Goal: Check status: Check status

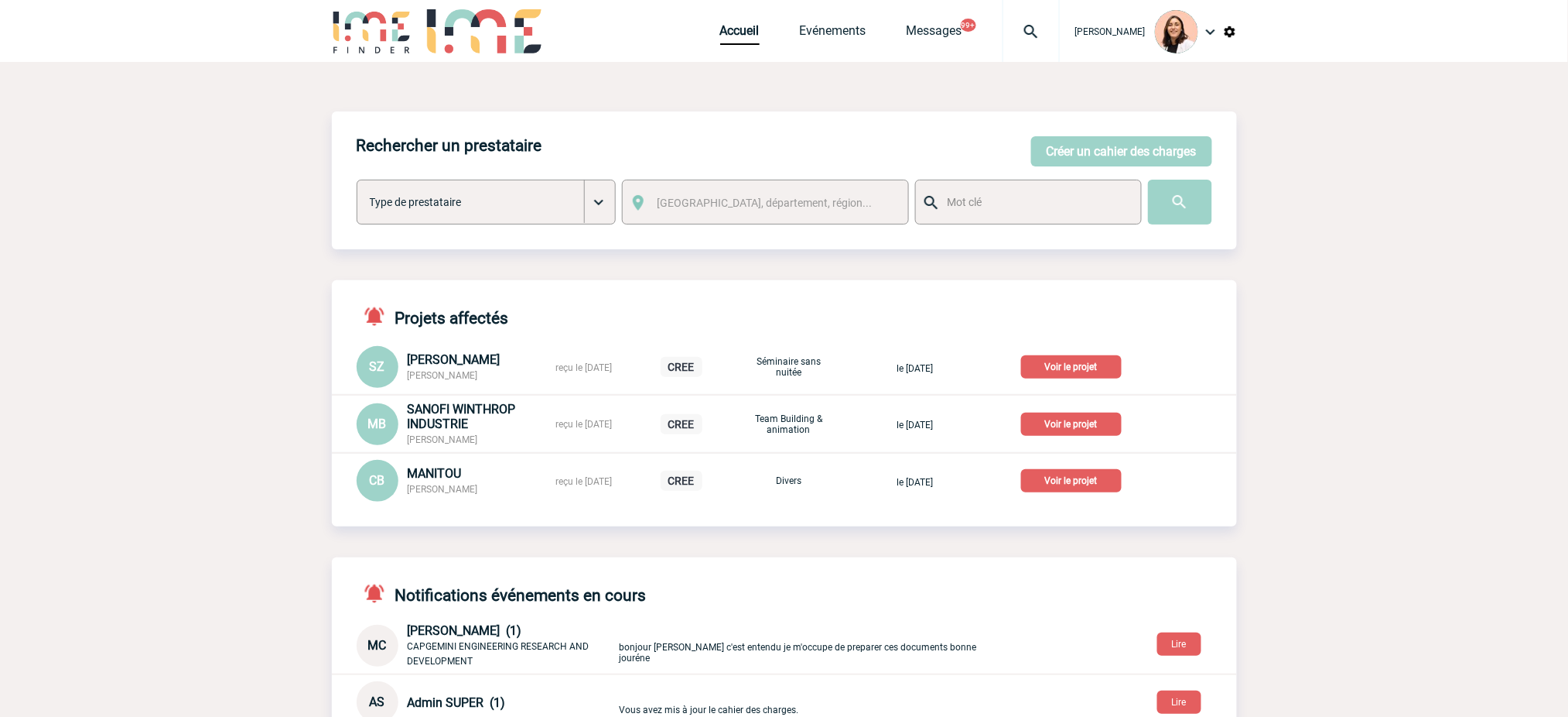
click at [1034, 40] on img at bounding box center [1031, 31] width 56 height 19
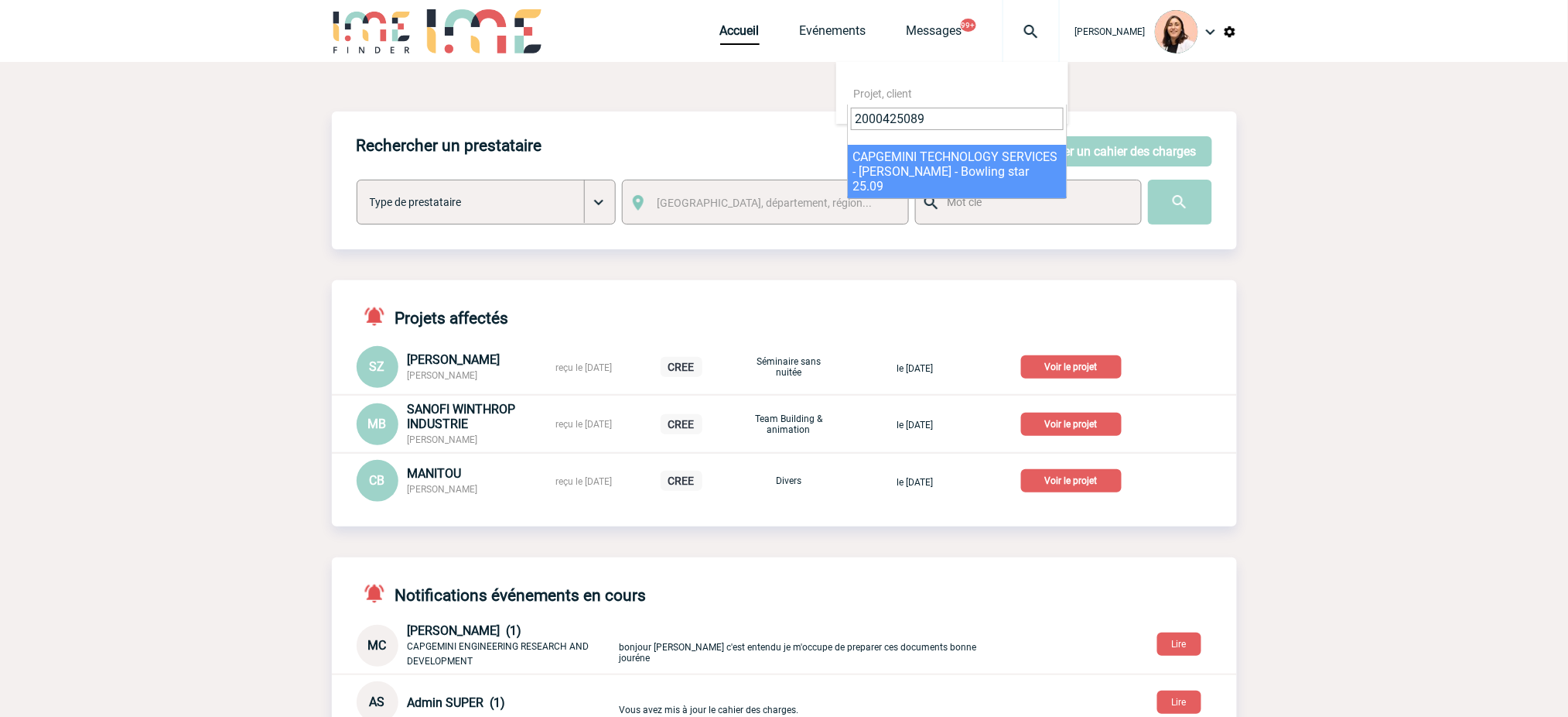
type input "2000425089"
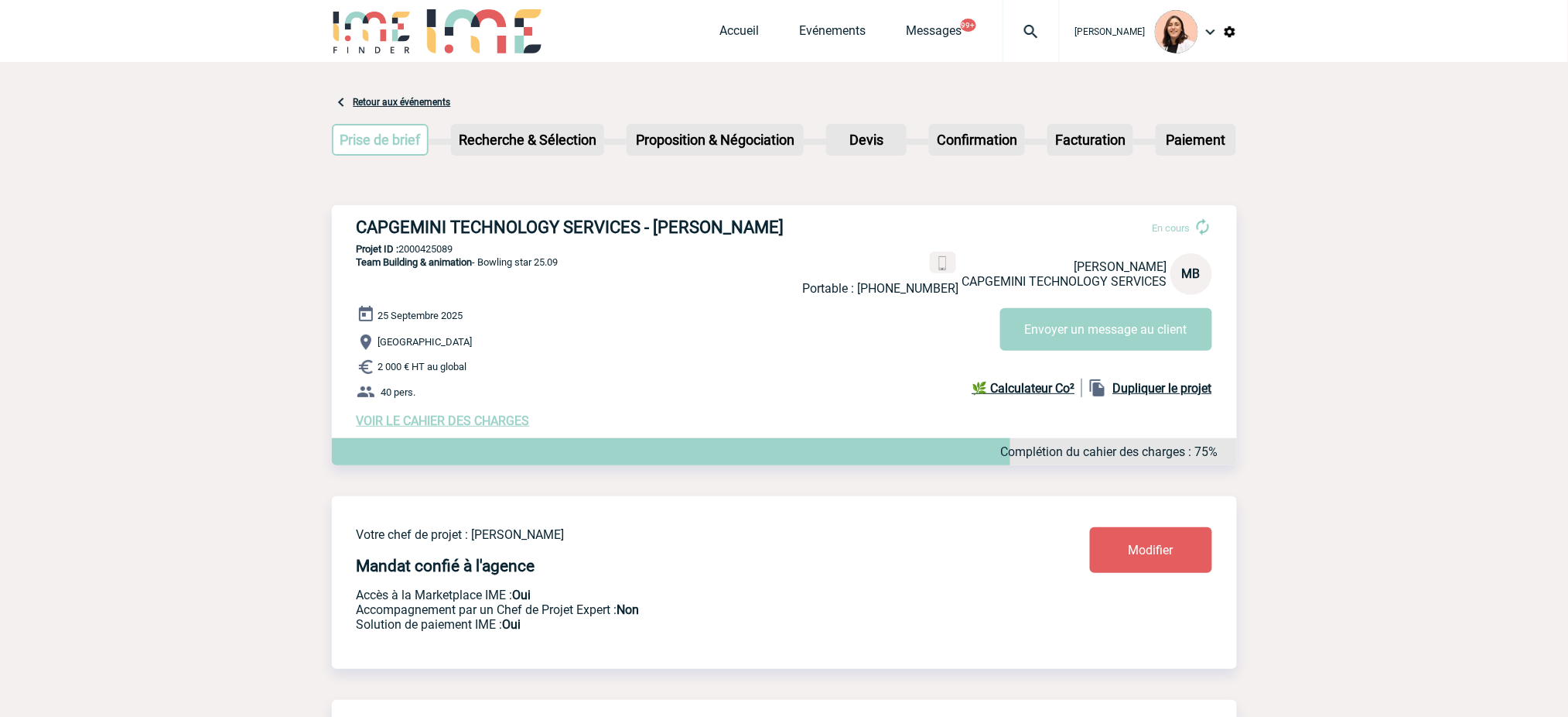
click at [1020, 26] on img at bounding box center [1031, 31] width 56 height 19
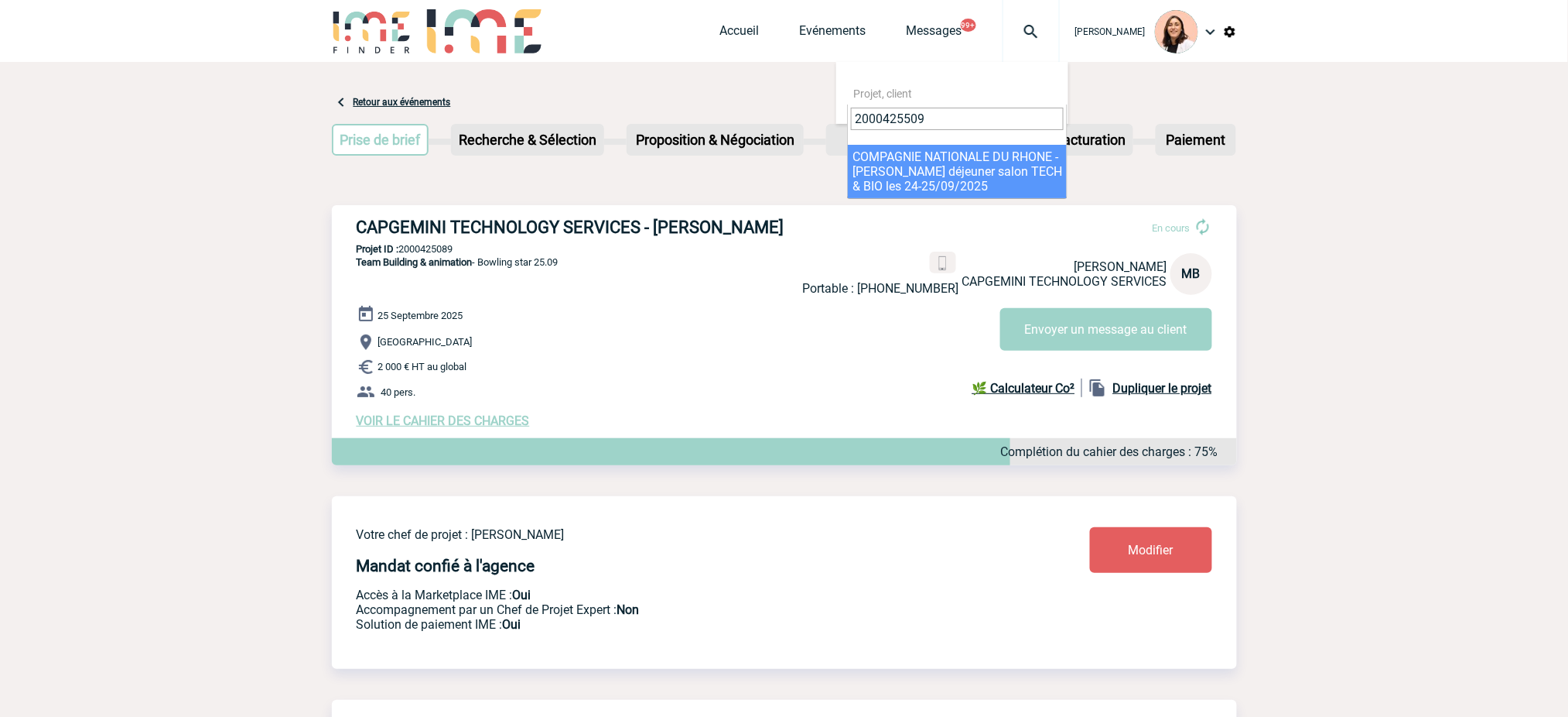
type input "2000425509"
select select "25010"
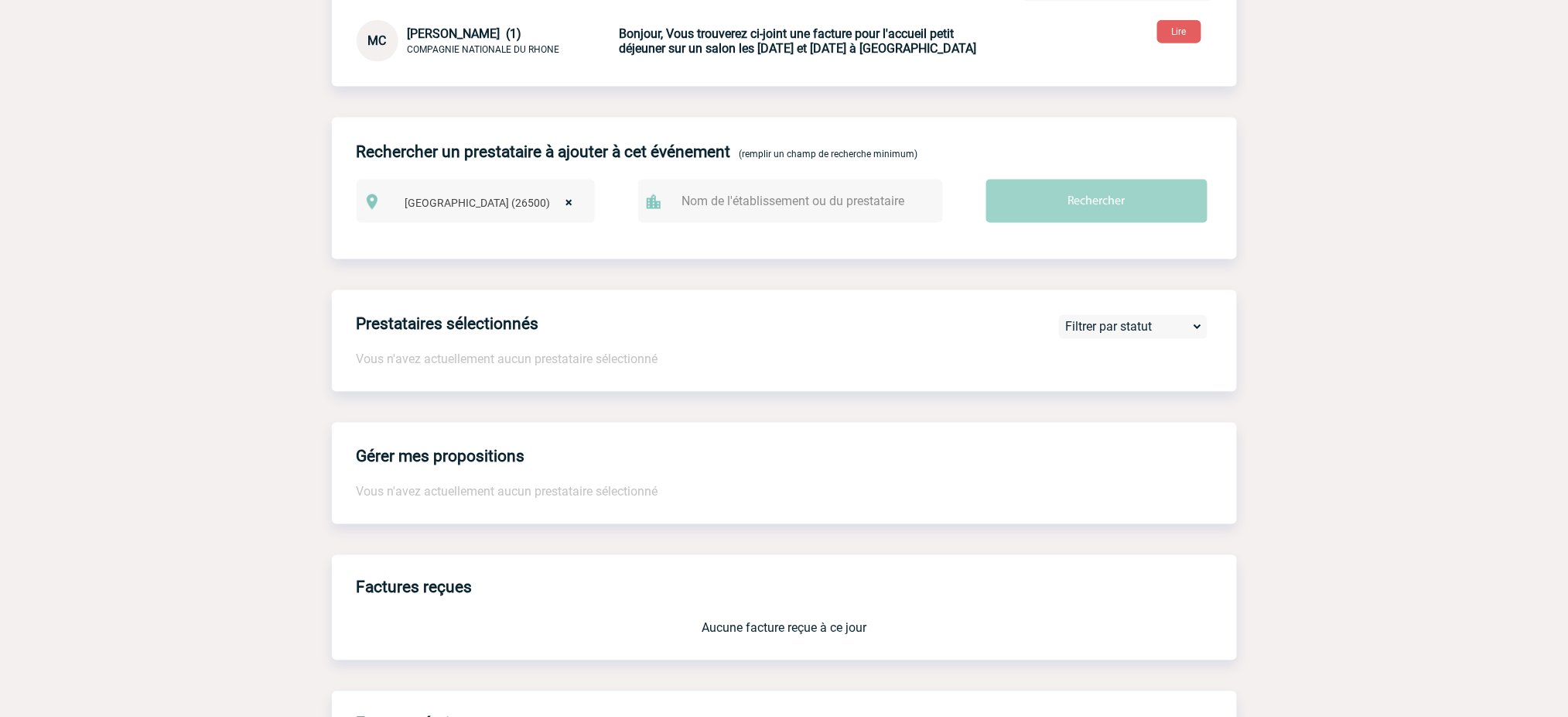
scroll to position [516, 0]
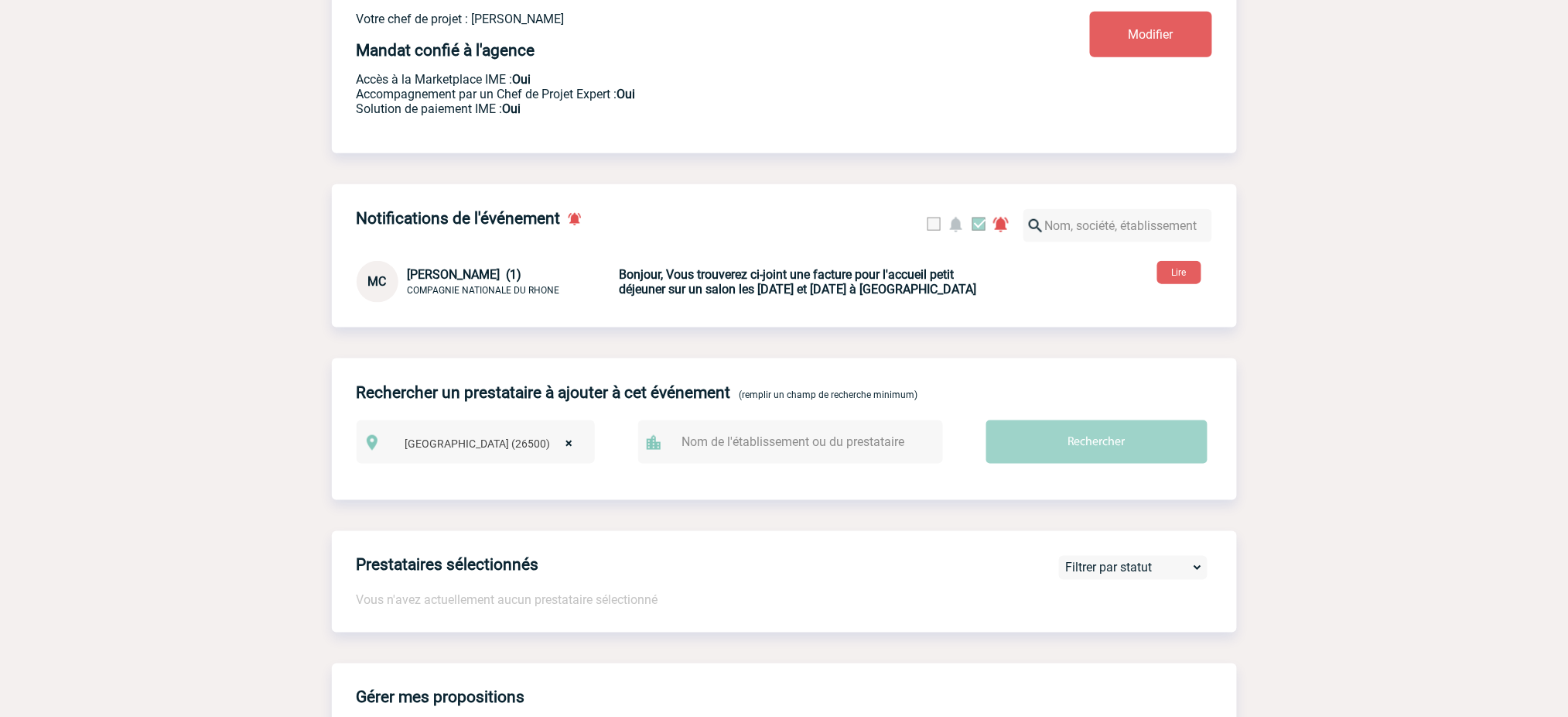
click at [800, 296] on b "Bonjour, Vous trouverez ci-joint une facture pour l'accueil petit déjeuner sur …" at bounding box center [798, 282] width 357 height 30
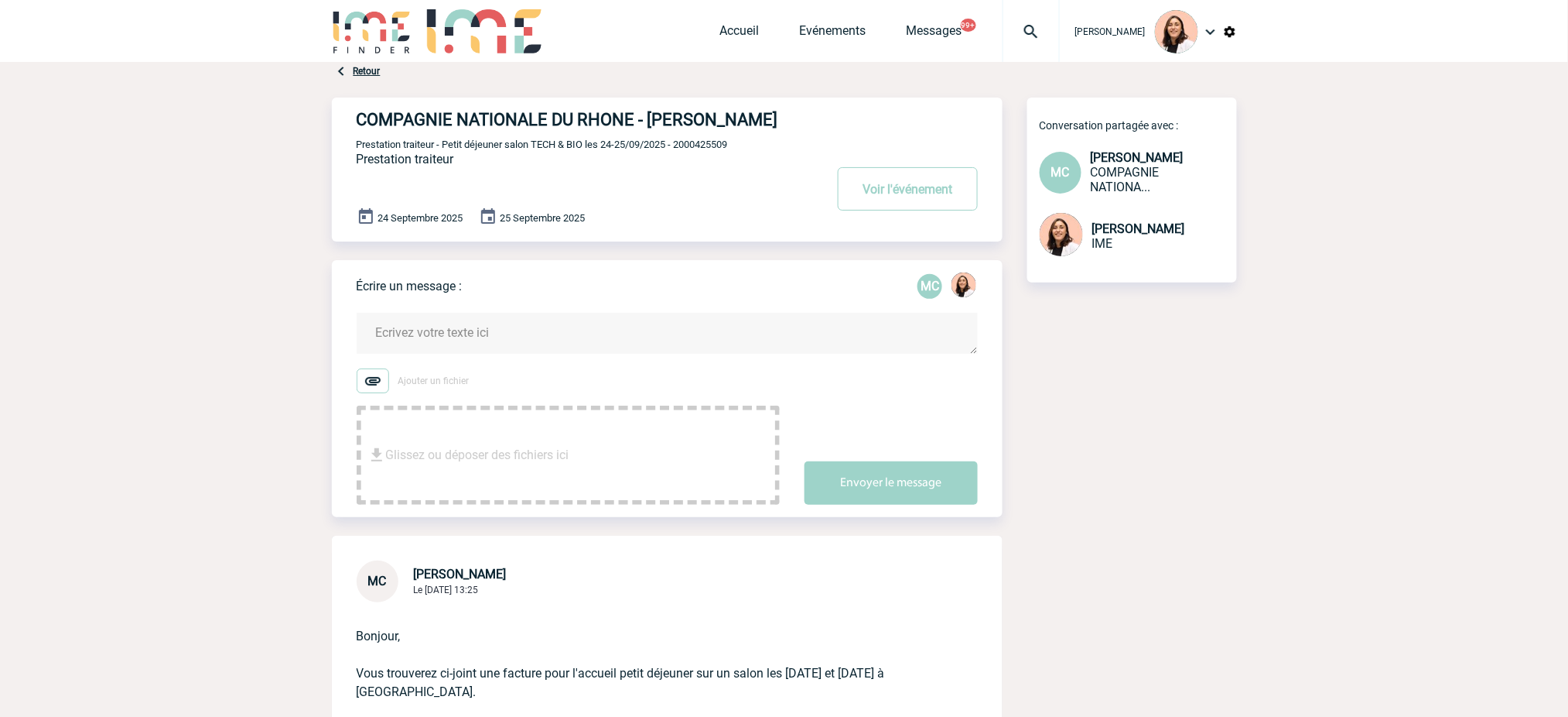
click at [371, 67] on link "Retour" at bounding box center [367, 71] width 27 height 11
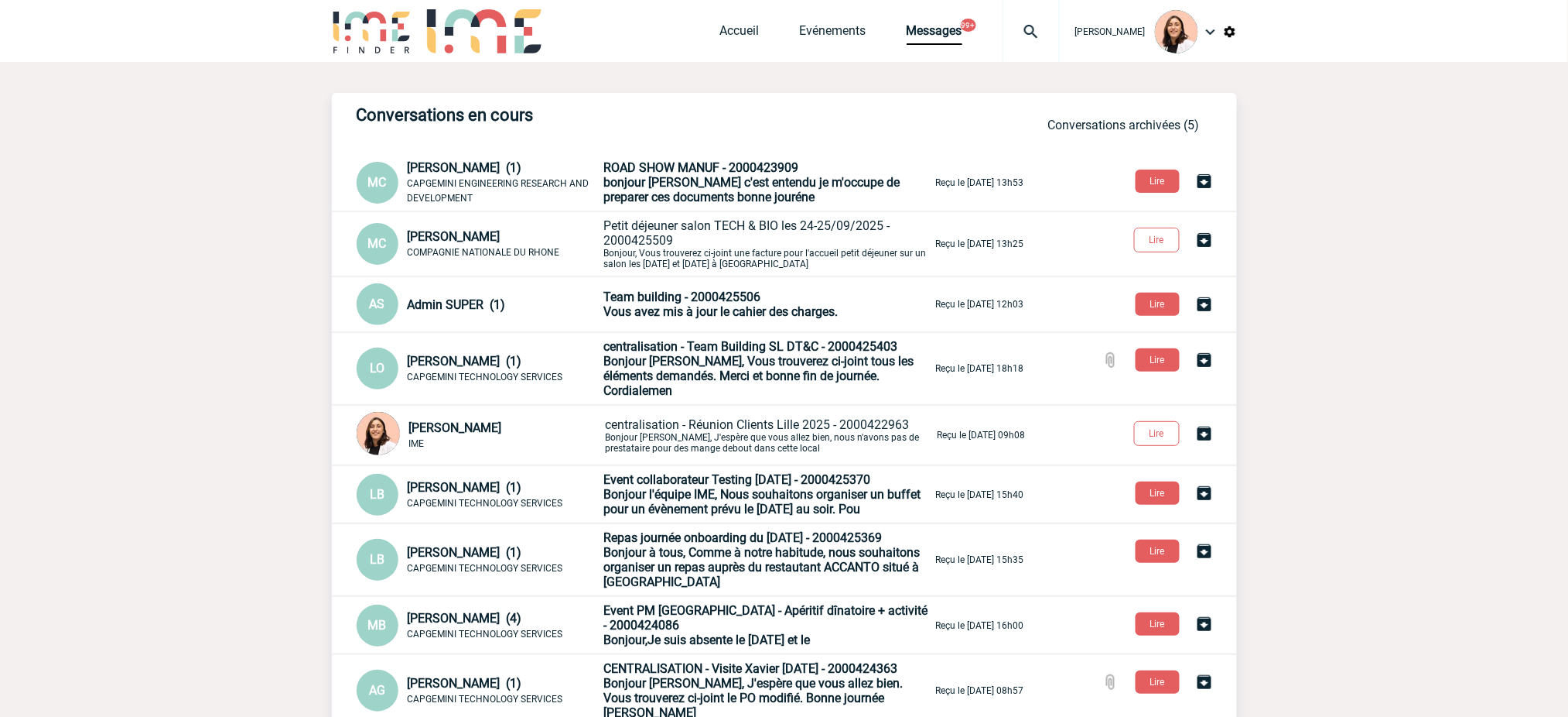
drag, startPoint x: 1025, startPoint y: 22, endPoint x: 1012, endPoint y: 50, distance: 30.9
click at [1025, 22] on img at bounding box center [1031, 31] width 56 height 19
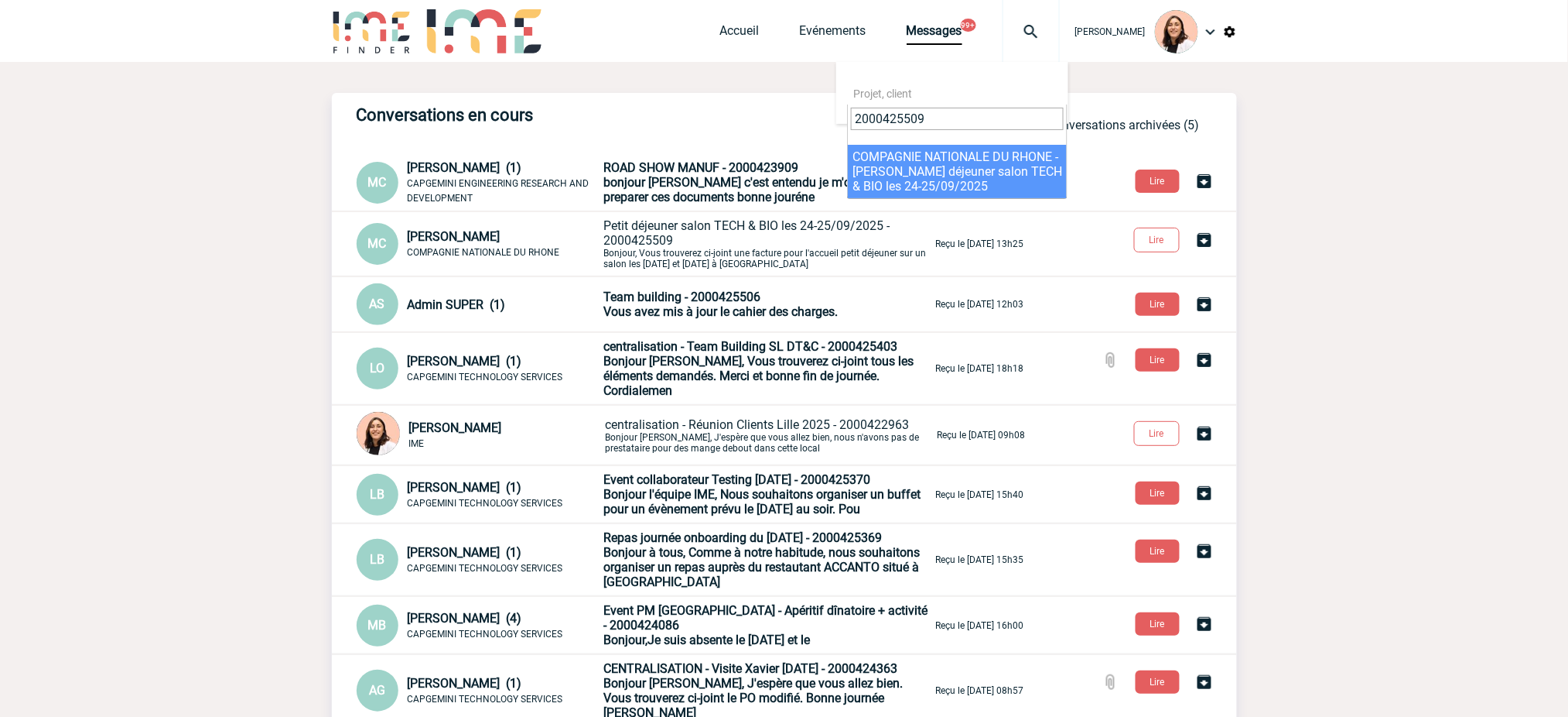
type input "2000425509"
select select "25010"
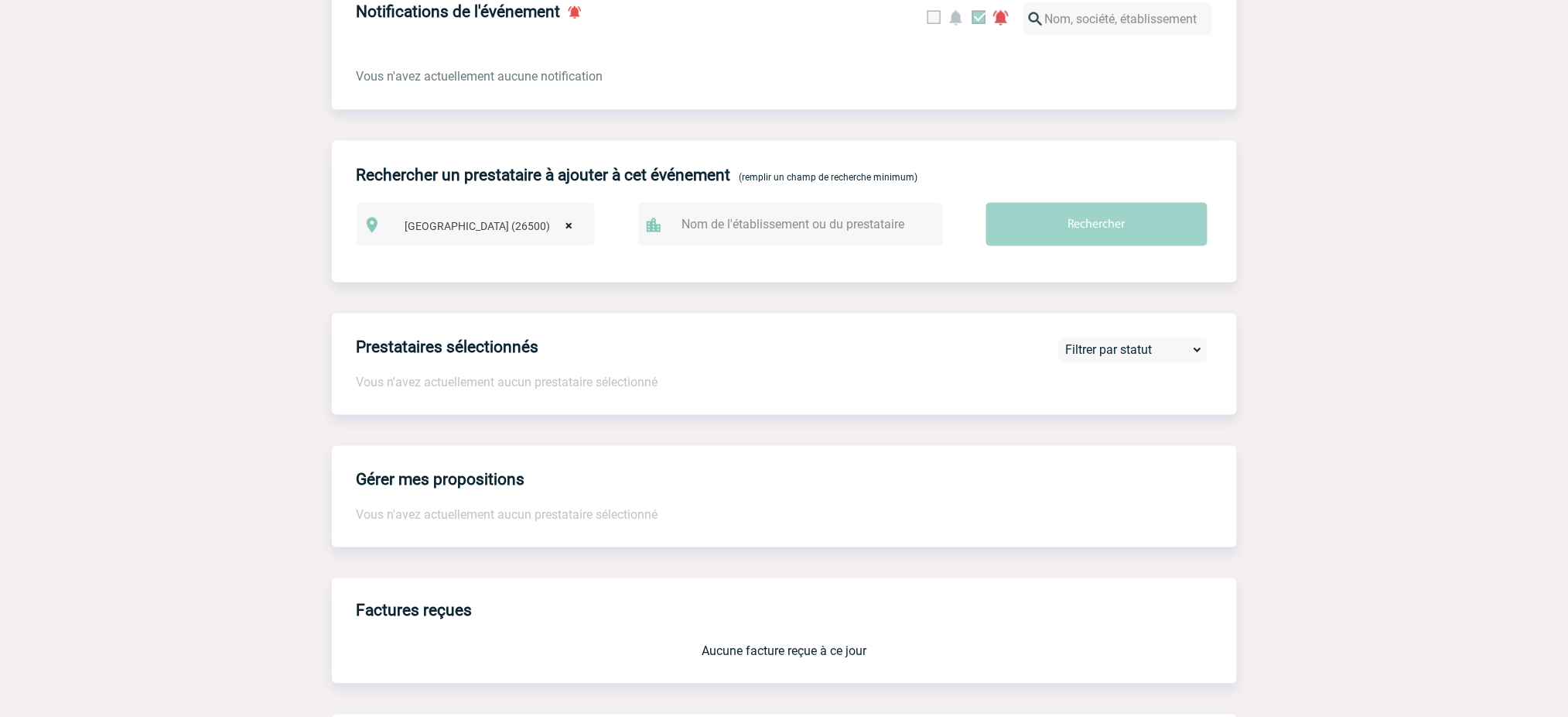
scroll to position [1268, 0]
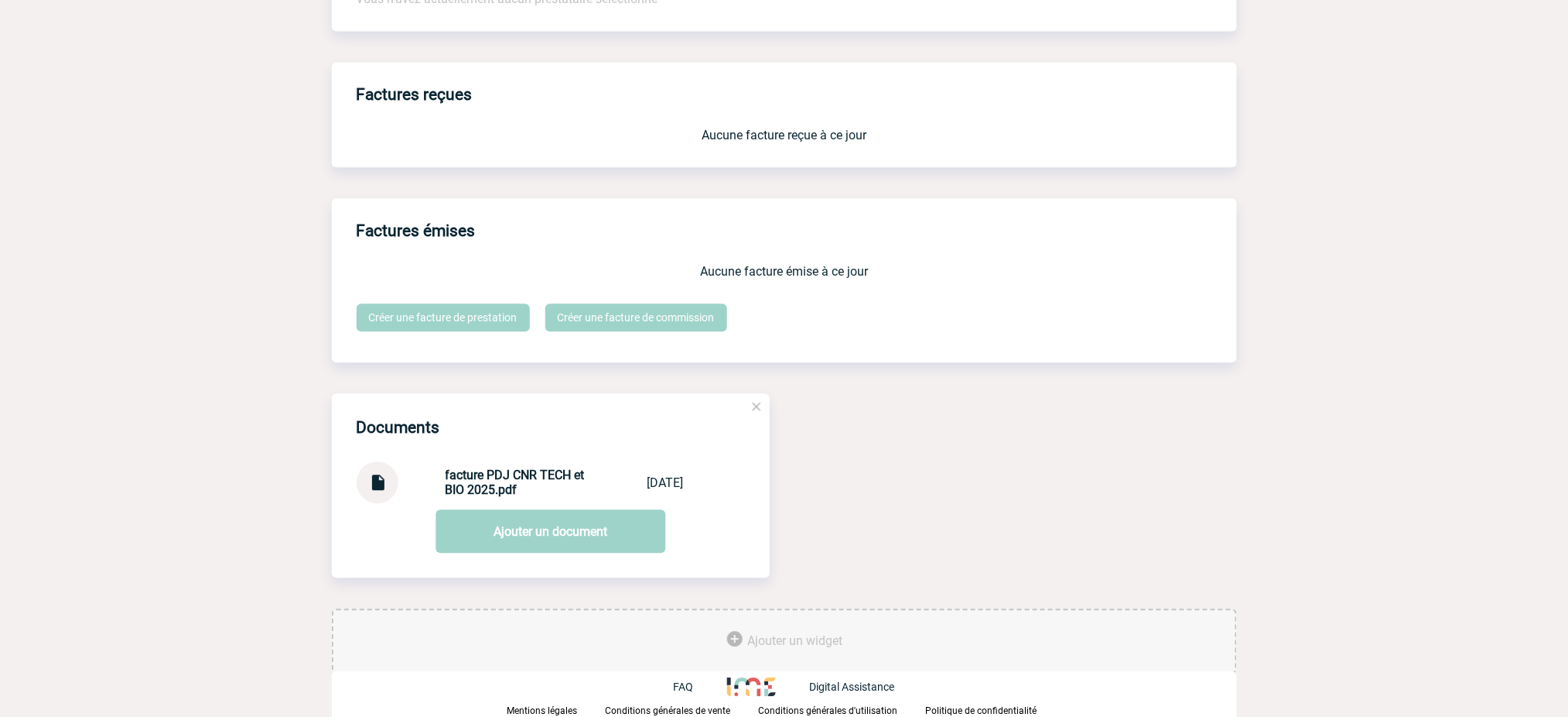
click at [410, 489] on div "facture PDJ CNR TECH et BIO 2025.pdf facture PDJ CNR... 15/09/2025" at bounding box center [550, 482] width 388 height 42
click at [397, 484] on div at bounding box center [377, 482] width 42 height 42
click at [379, 480] on img at bounding box center [378, 476] width 21 height 30
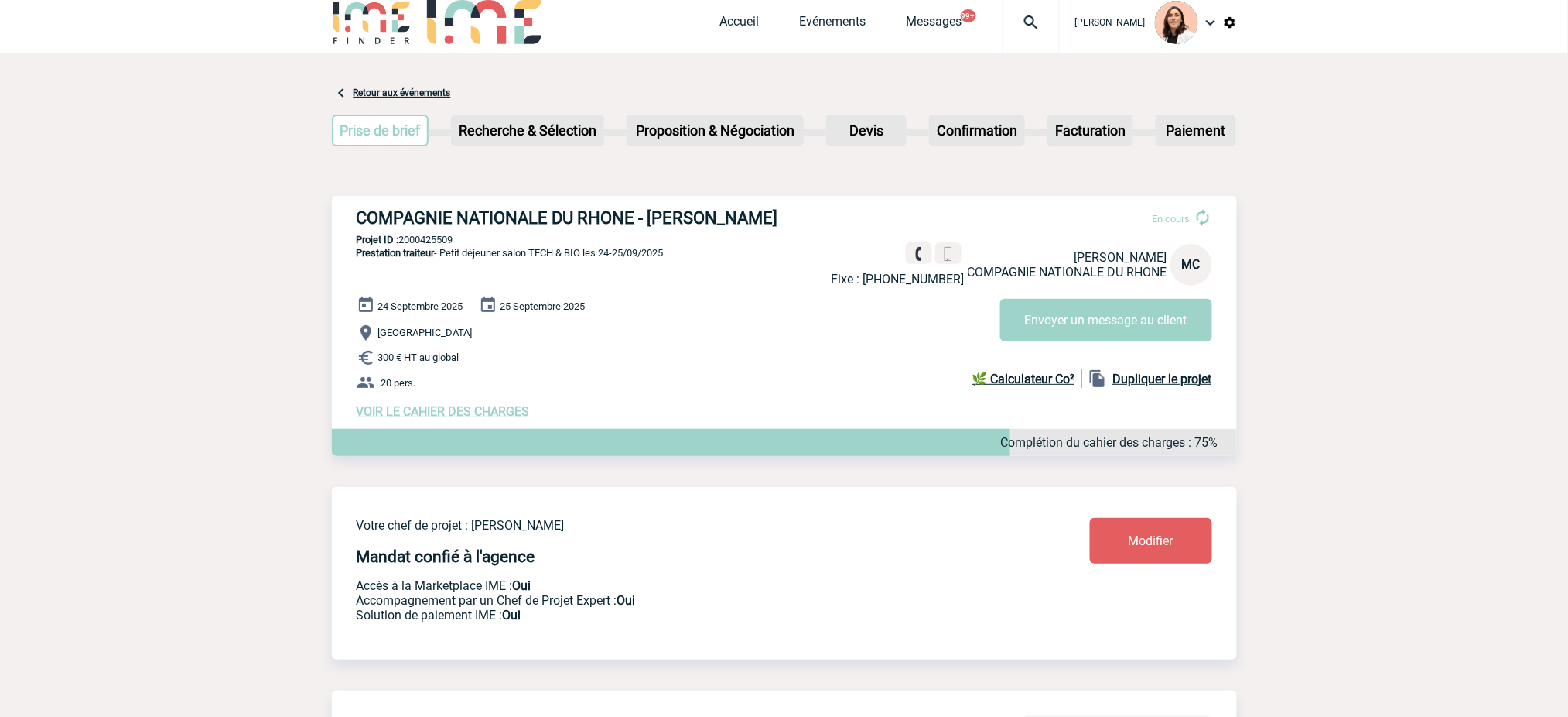
scroll to position [0, 0]
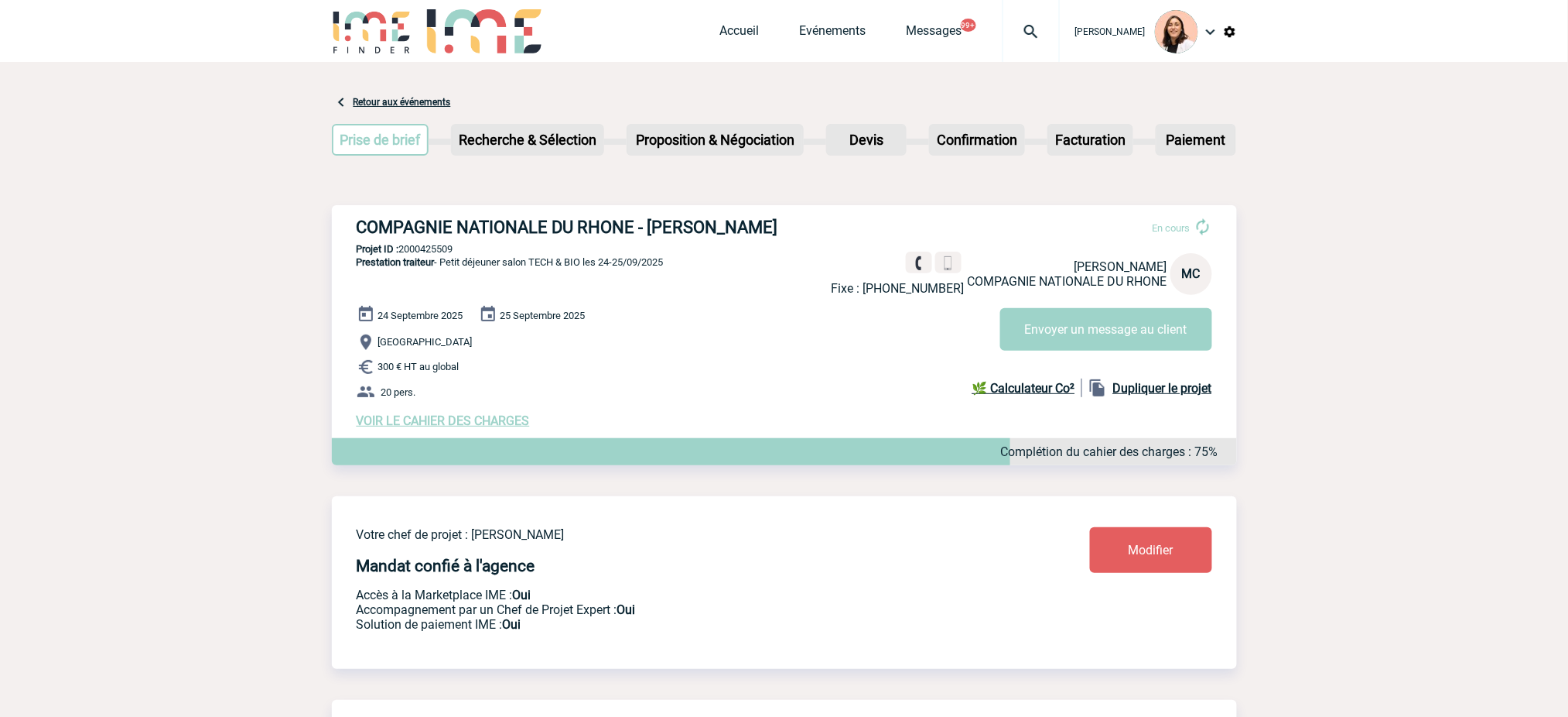
click at [1020, 22] on img at bounding box center [1031, 31] width 56 height 19
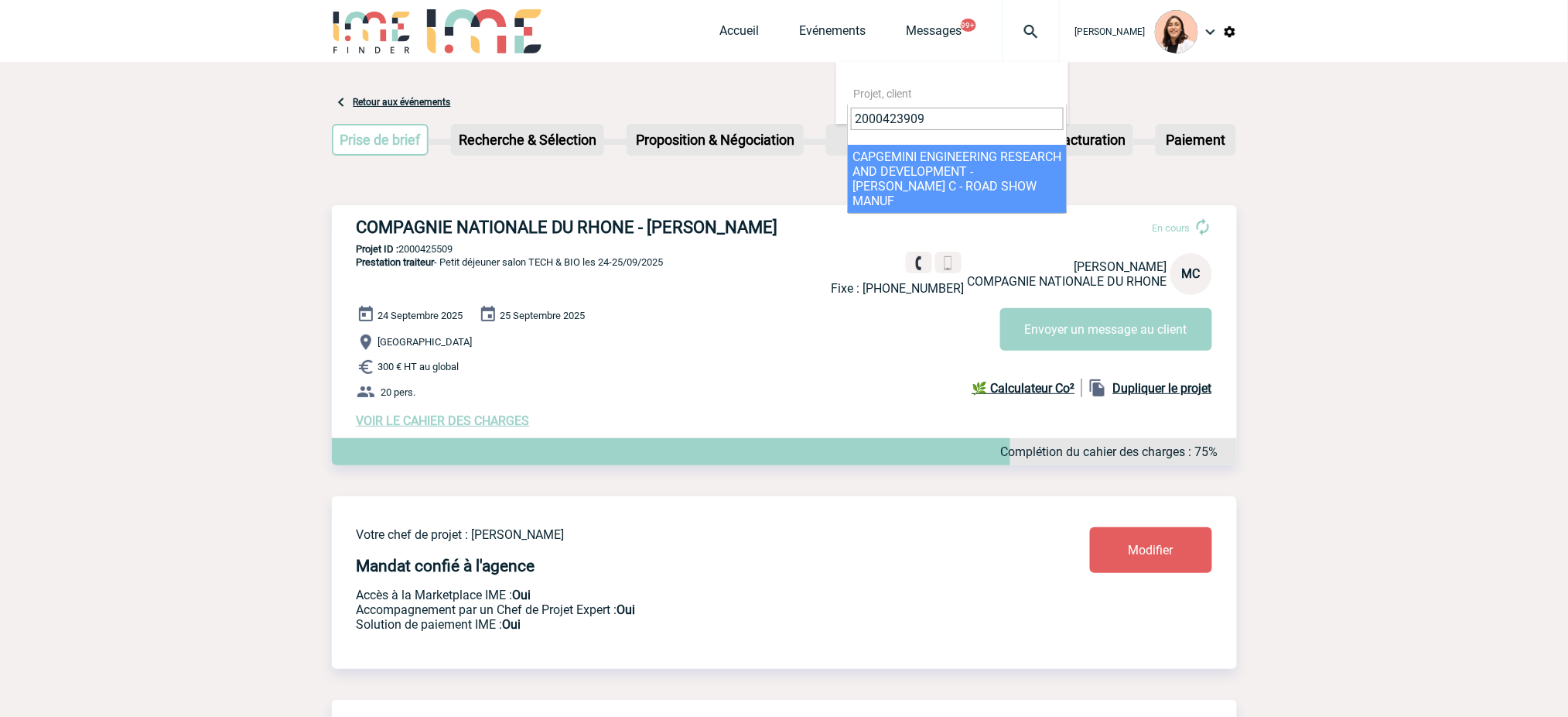
type input "2000423909"
select select "23410"
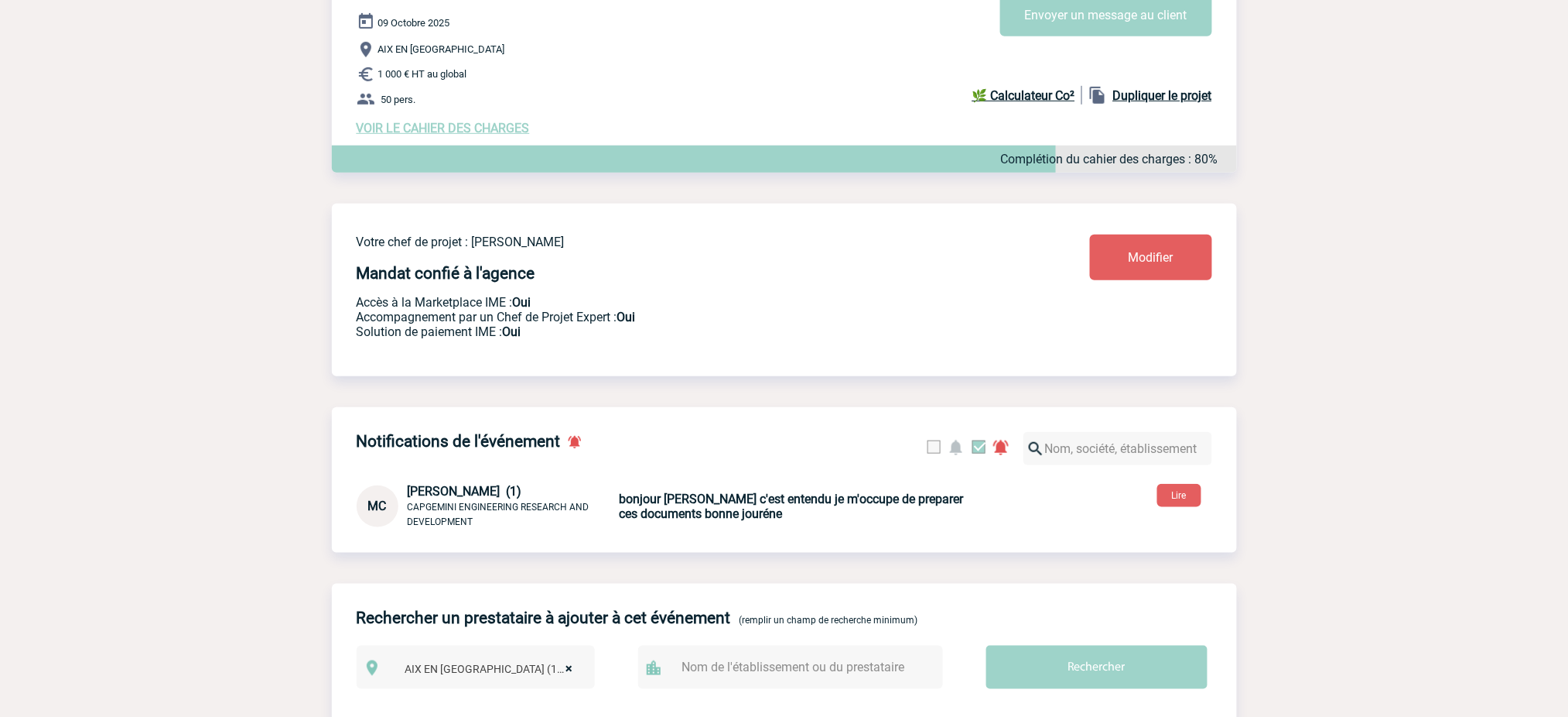
scroll to position [262, 0]
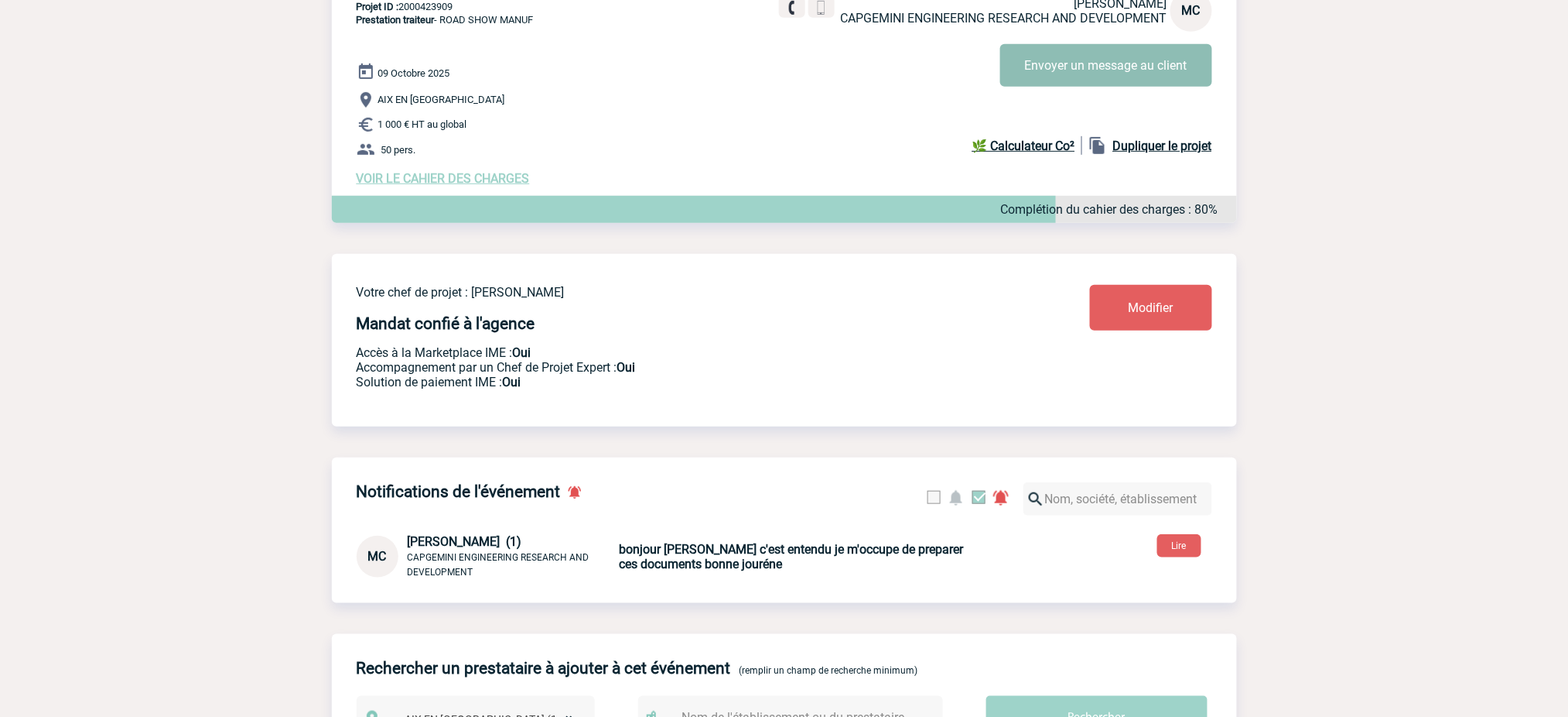
click at [1135, 71] on button "Envoyer un message au client" at bounding box center [1107, 66] width 212 height 43
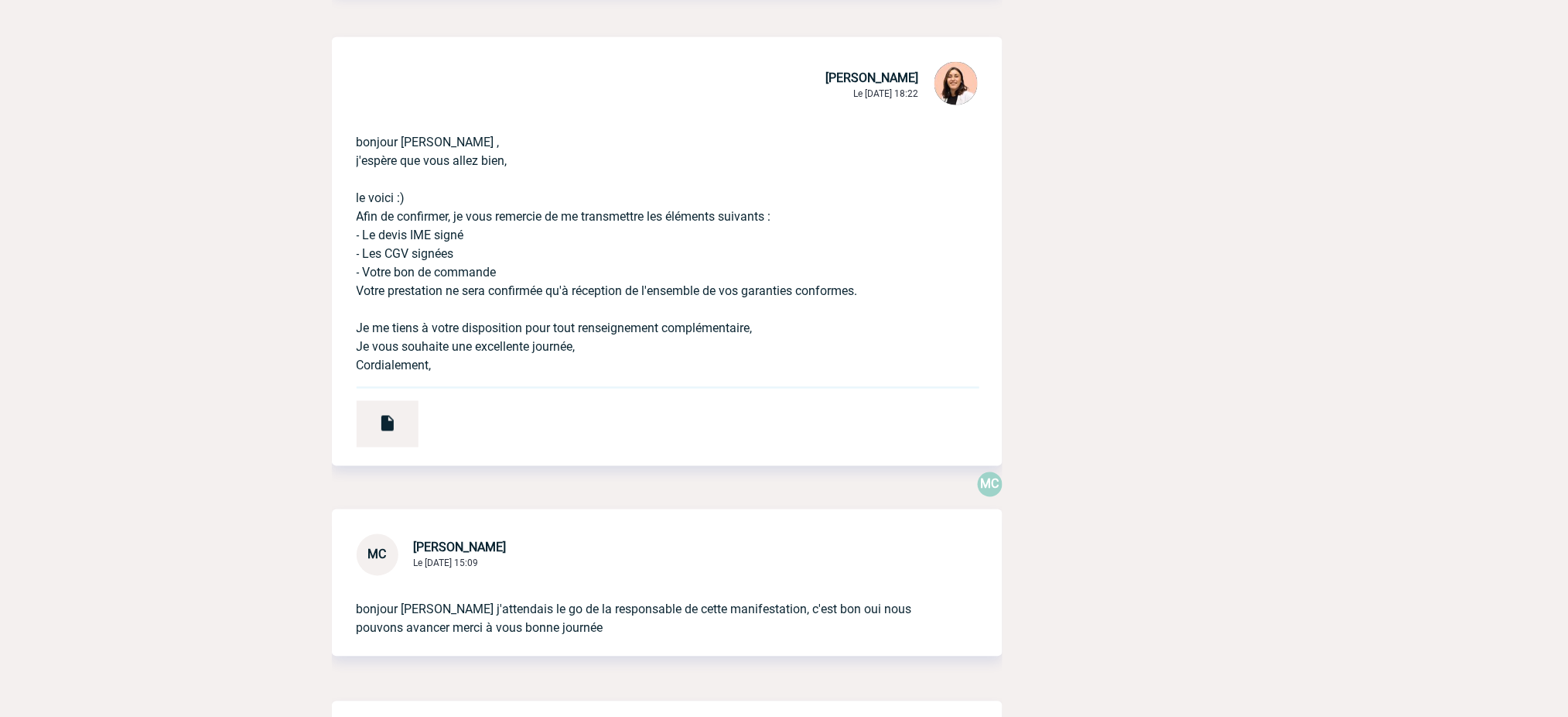
scroll to position [516, 0]
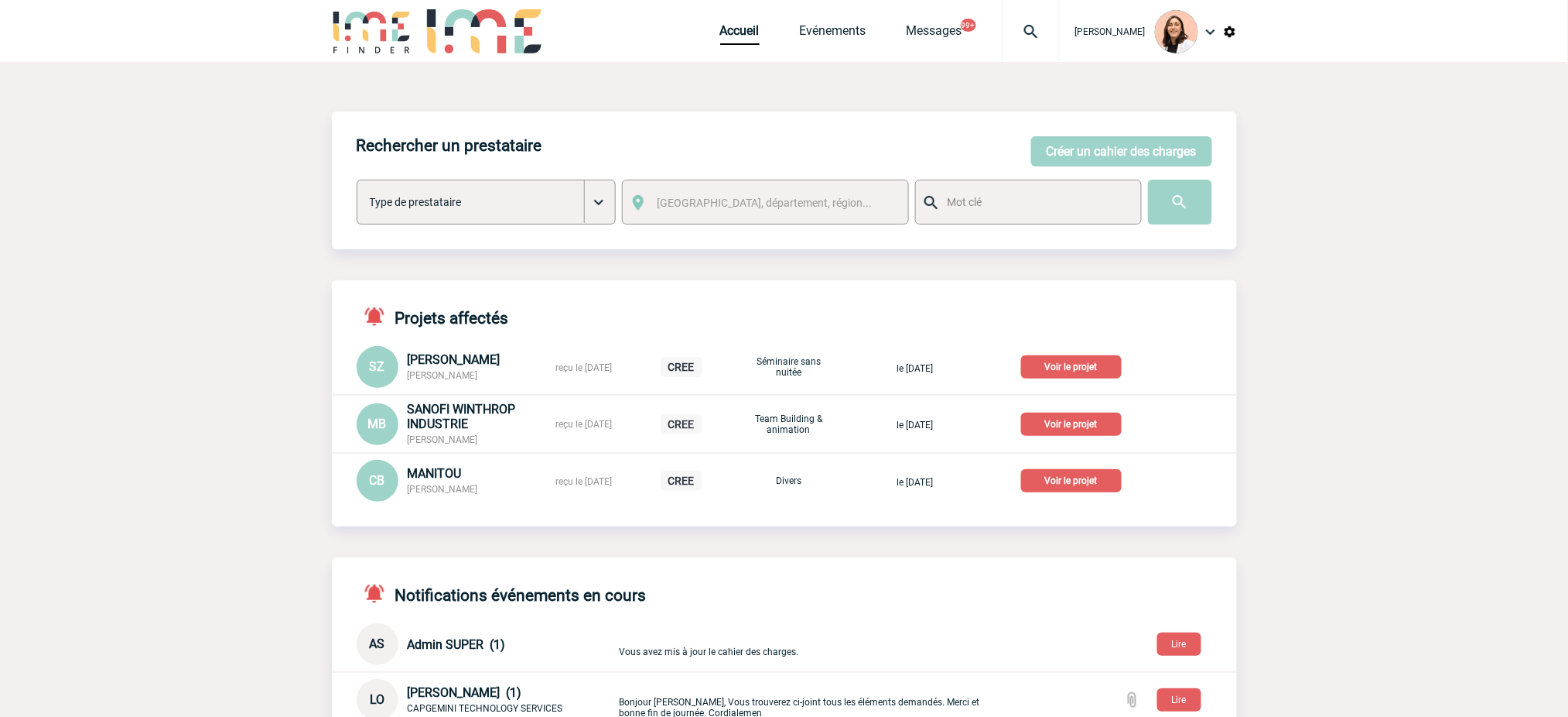
click at [1041, 22] on img at bounding box center [1031, 31] width 56 height 19
click at [991, 122] on input "search" at bounding box center [957, 118] width 213 height 22
type input "2000425509"
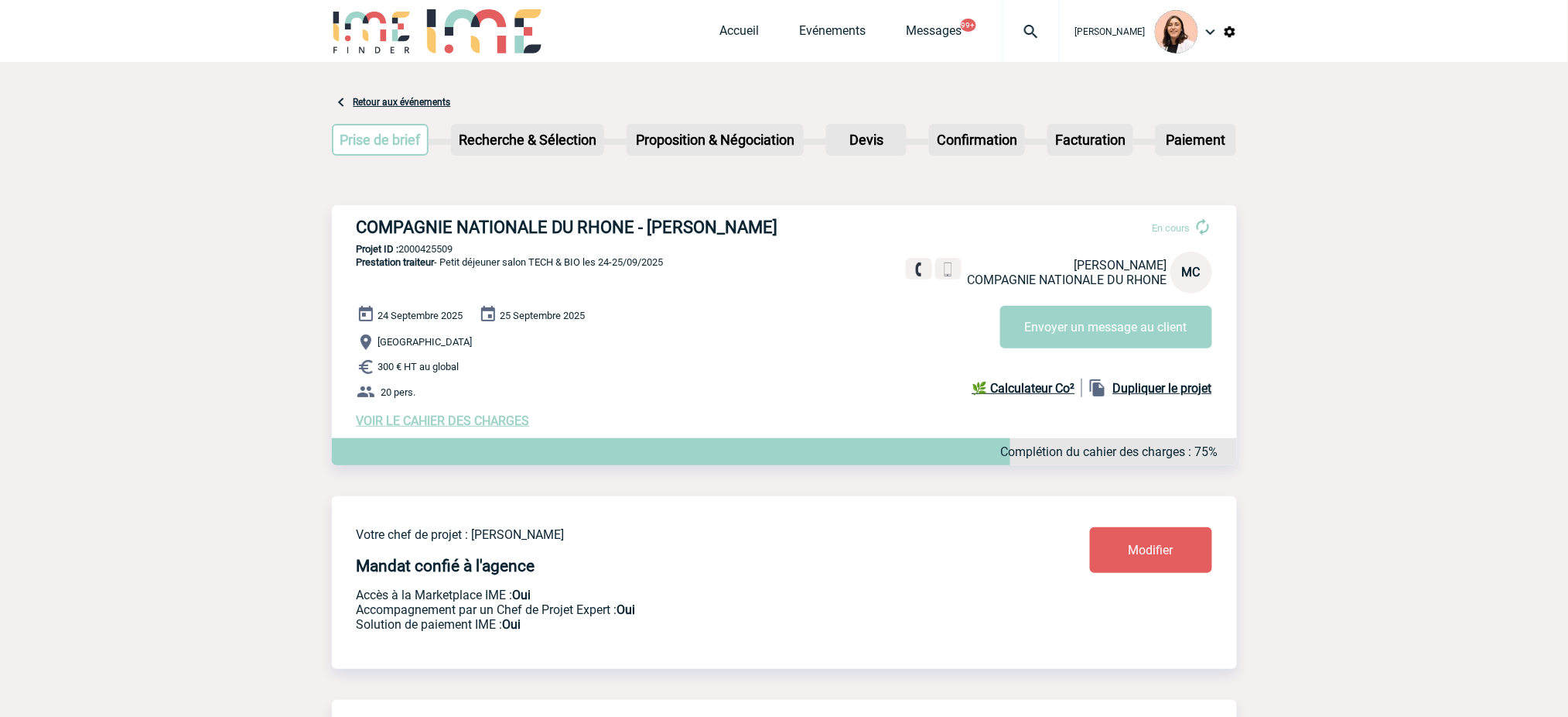
click at [1041, 24] on img at bounding box center [1031, 31] width 56 height 19
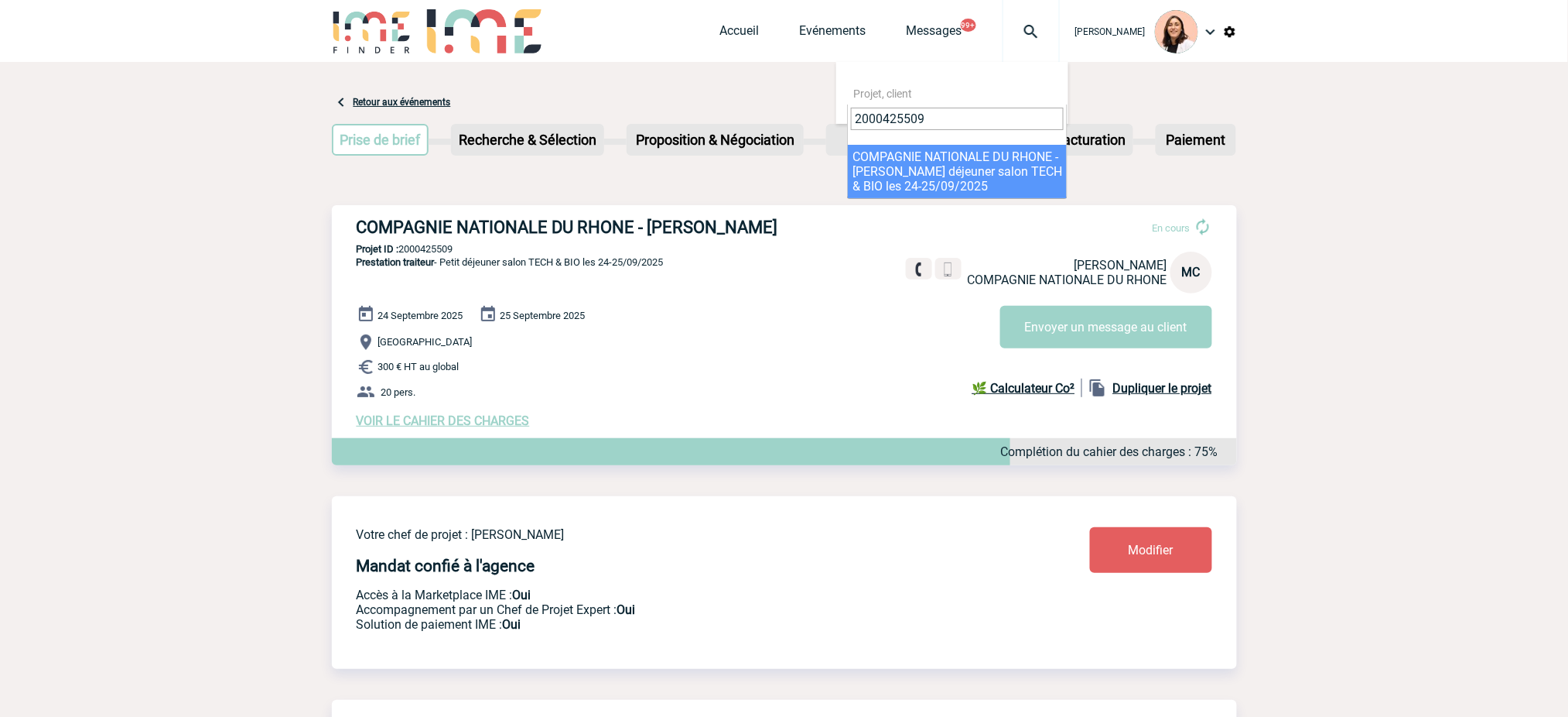
type input "2000425509"
select select "25010"
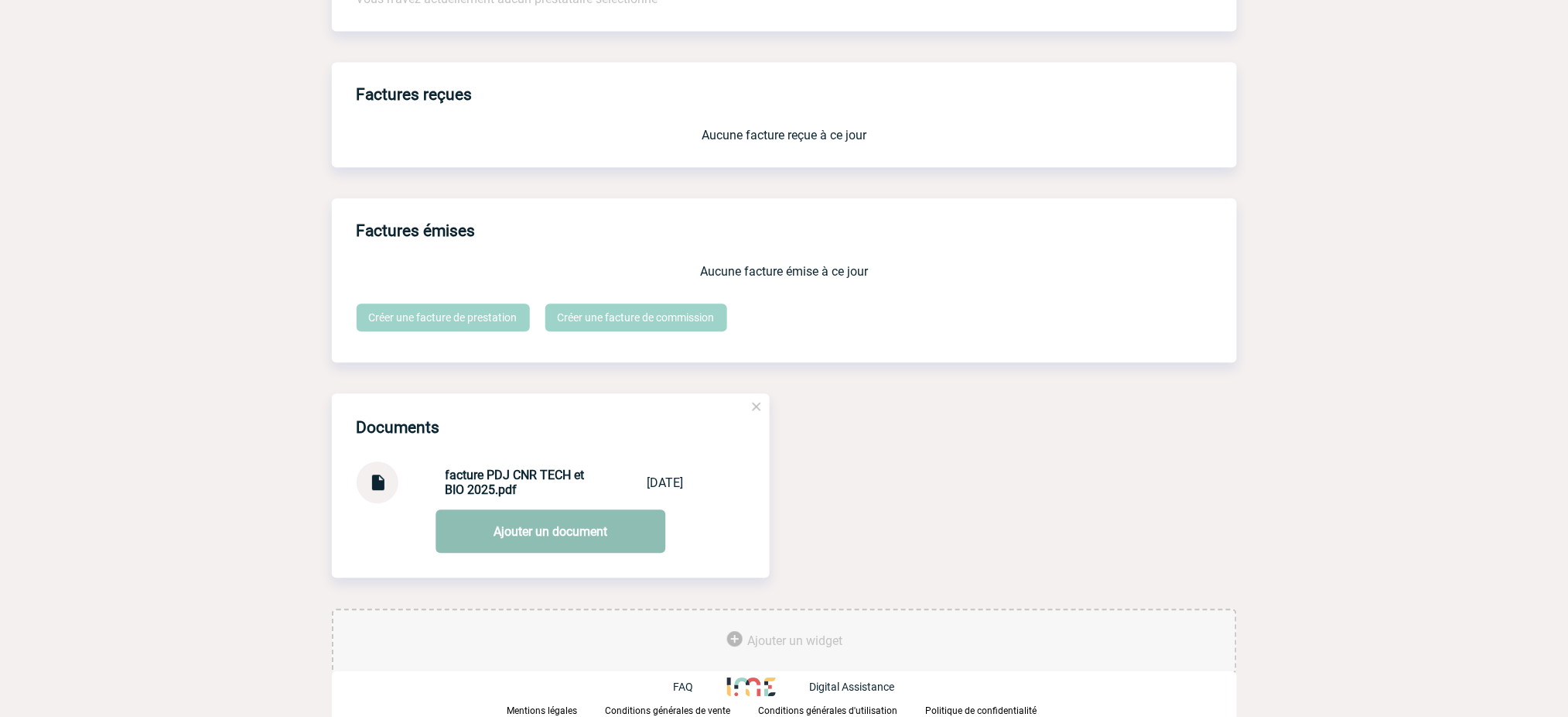
scroll to position [1268, 0]
click at [384, 489] on img at bounding box center [378, 476] width 21 height 30
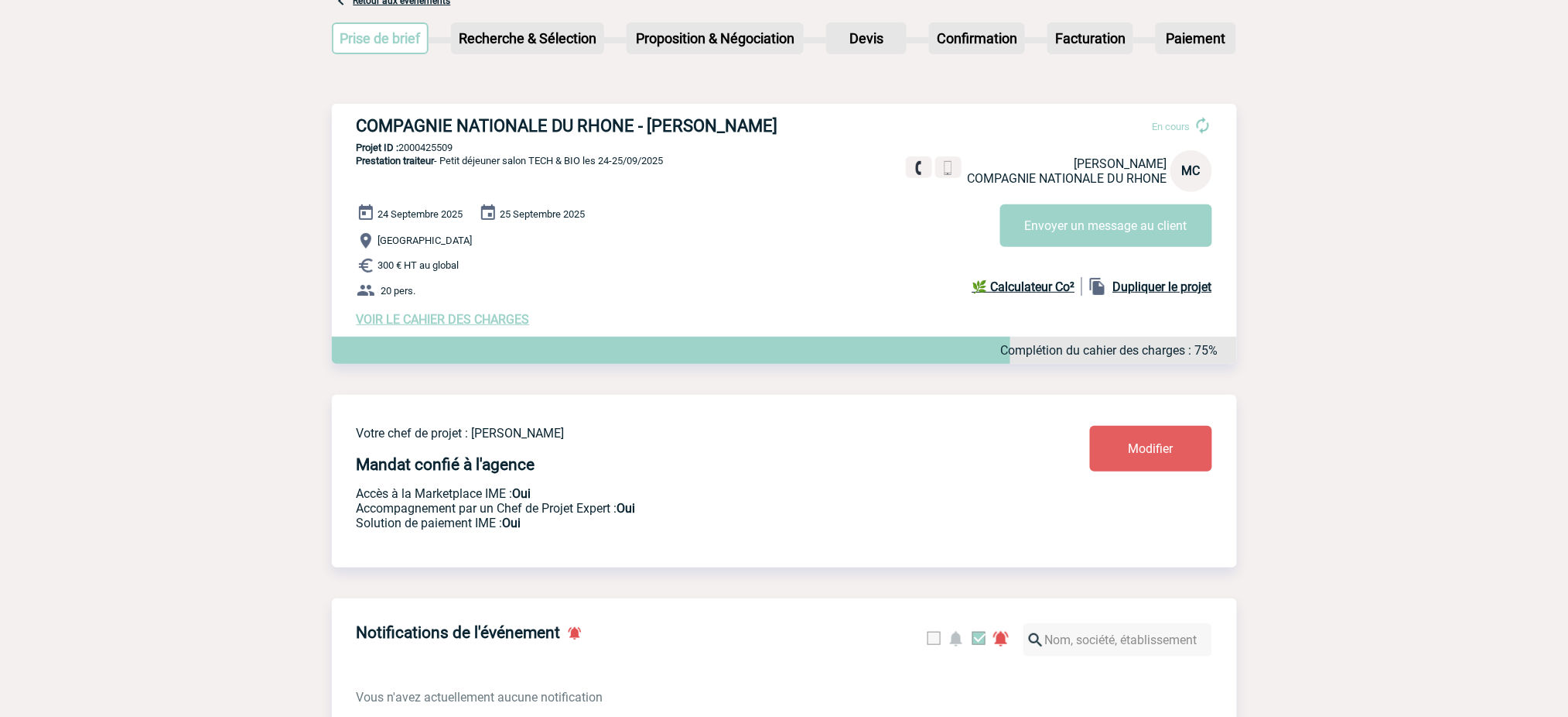
scroll to position [0, 0]
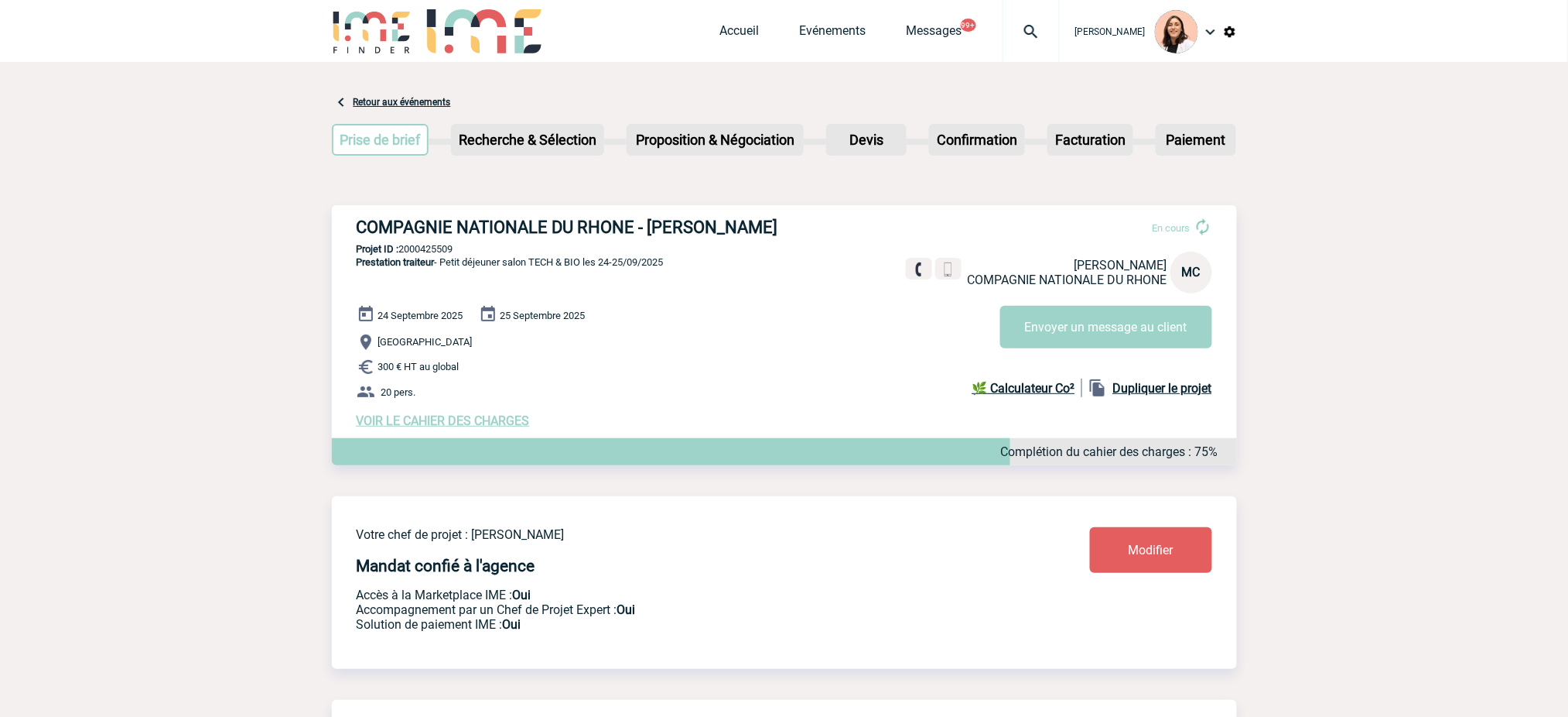
click at [493, 236] on h3 "COMPAGNIE NATIONALE DU RHONE - [PERSON_NAME]" at bounding box center [588, 228] width 464 height 20
click at [493, 236] on h3 "COMPAGNIE NATIONALE DU RHONE - Marie-Stéphanie CHEVILLARD" at bounding box center [588, 228] width 464 height 20
copy div "COMPAGNIE NATIONALE DU RHONE - Marie-Stéphanie CHEVILLARD"
click at [442, 268] on span "Prestation traiteur - Petit déjeuner salon TECH & BIO les 24-25/09/2025" at bounding box center [510, 262] width 307 height 11
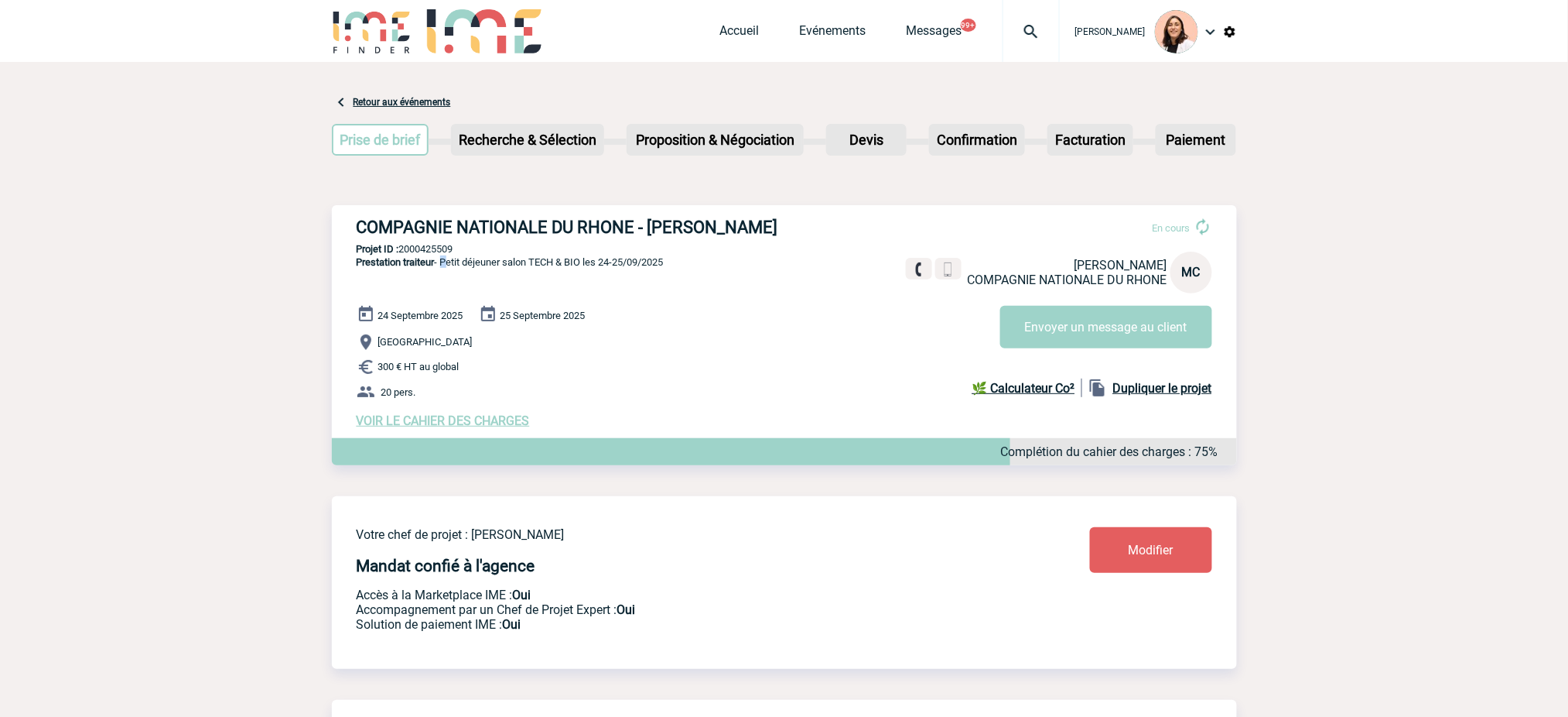
click at [442, 268] on span "Prestation traiteur - Petit déjeuner salon TECH & BIO les 24-25/09/2025" at bounding box center [510, 262] width 307 height 11
click at [441, 255] on p "Projet ID : 2000425509" at bounding box center [784, 249] width 905 height 11
copy p "2000425509"
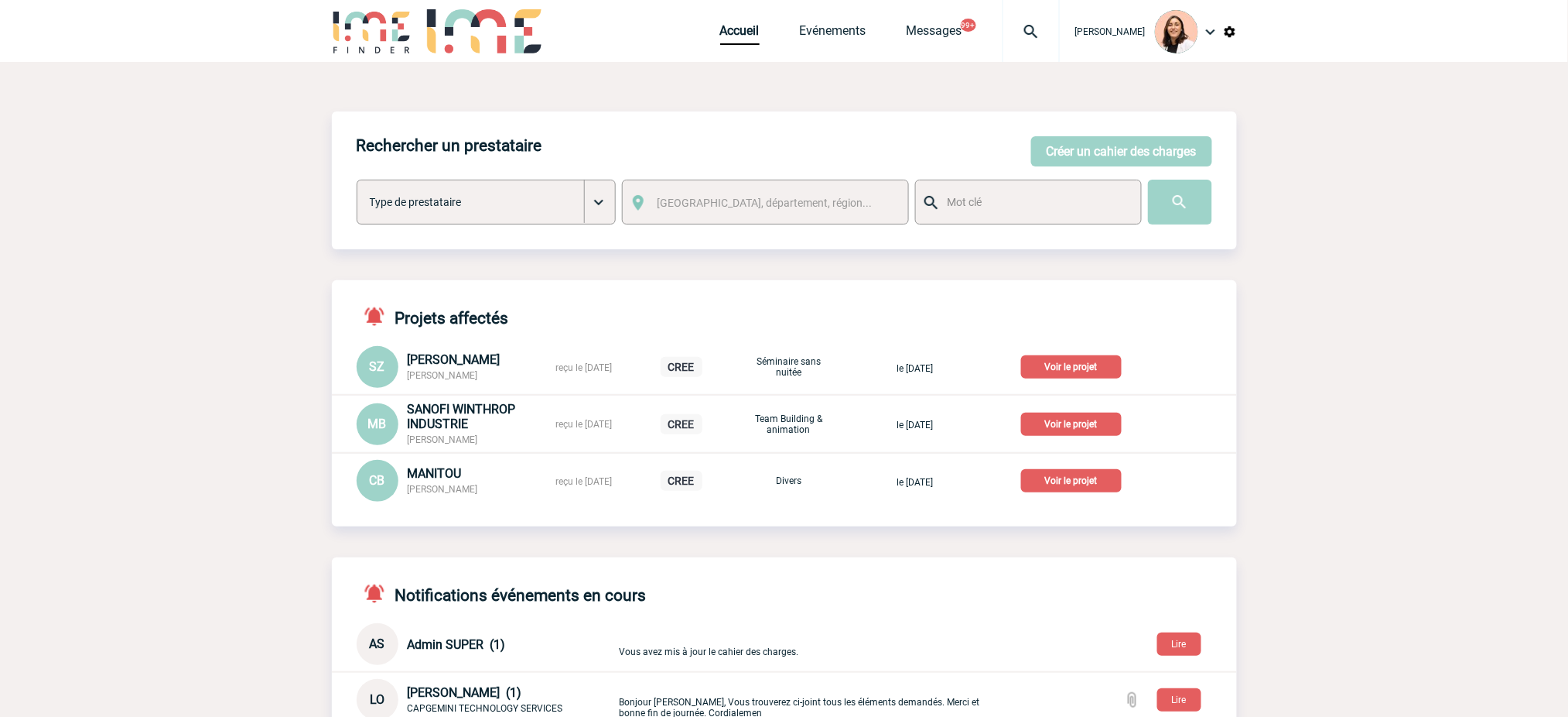
click at [1021, 42] on div at bounding box center [1031, 30] width 57 height 62
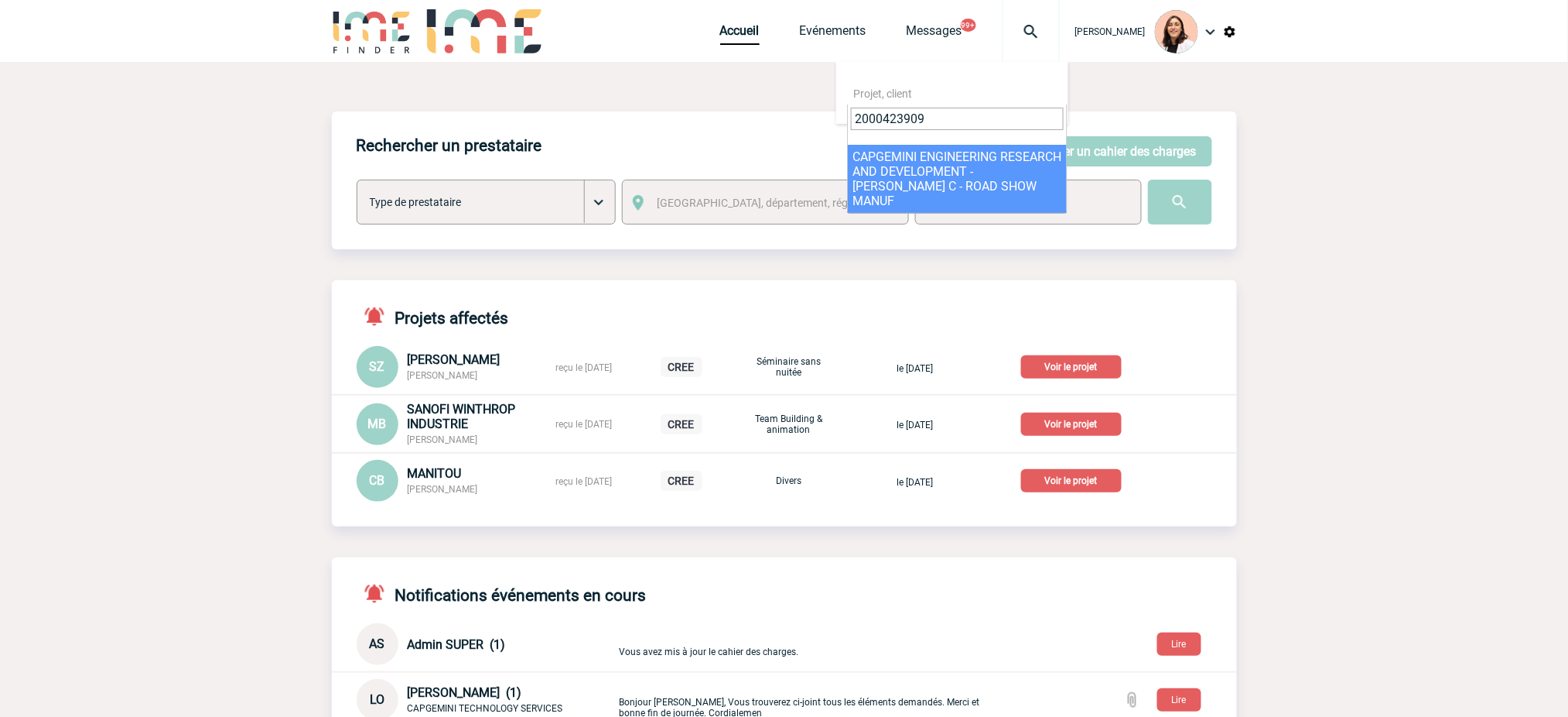
type input "2000423909"
select select "23410"
